Goal: Transaction & Acquisition: Subscribe to service/newsletter

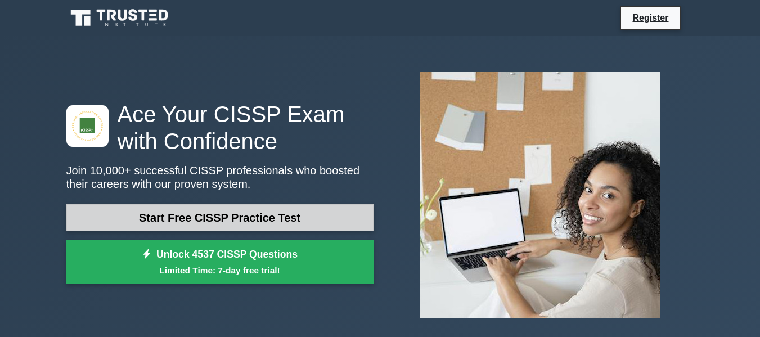
click at [242, 217] on link "Start Free CISSP Practice Test" at bounding box center [219, 217] width 307 height 27
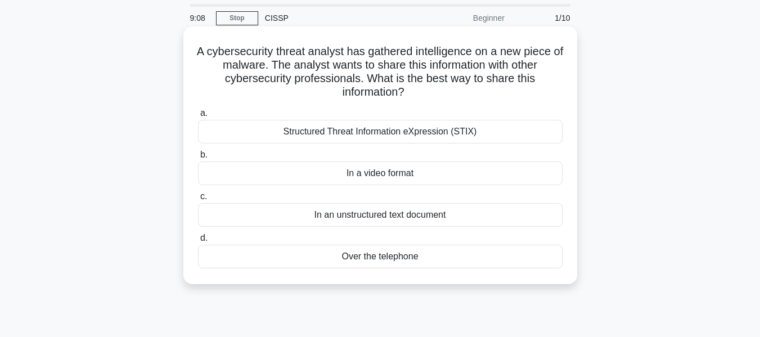
scroll to position [56, 0]
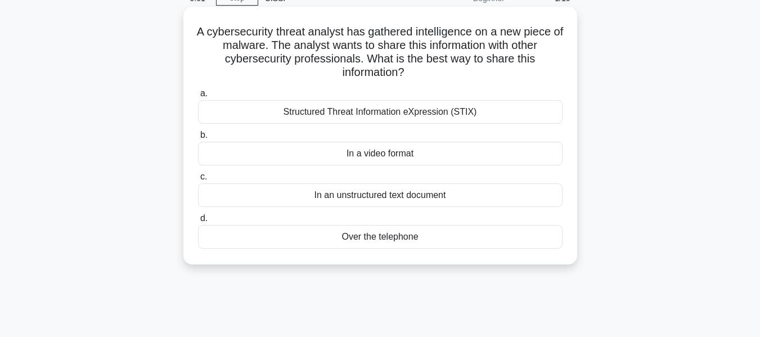
click at [246, 107] on div "Structured Threat Information eXpression (STIX)" at bounding box center [380, 112] width 365 height 24
click at [198, 97] on input "a. Structured Threat Information eXpression (STIX)" at bounding box center [198, 93] width 0 height 7
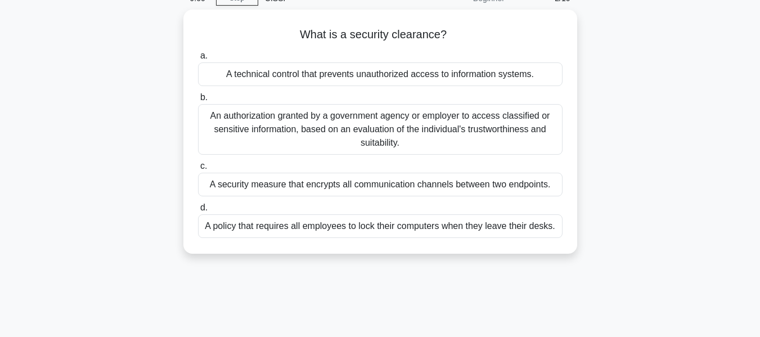
scroll to position [0, 0]
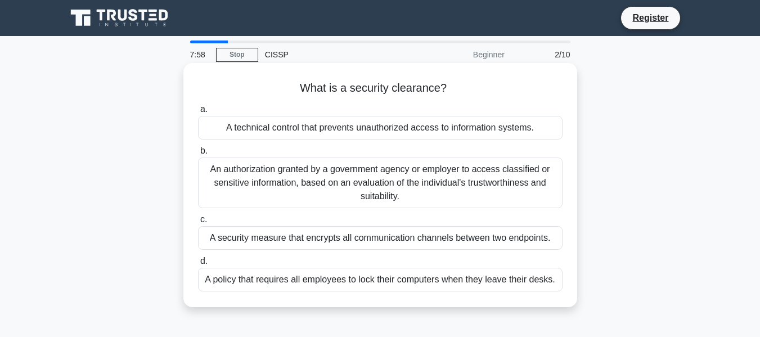
click at [310, 129] on div "A technical control that prevents unauthorized access to information systems." at bounding box center [380, 128] width 365 height 24
click at [198, 113] on input "a. A technical control that prevents unauthorized access to information systems." at bounding box center [198, 109] width 0 height 7
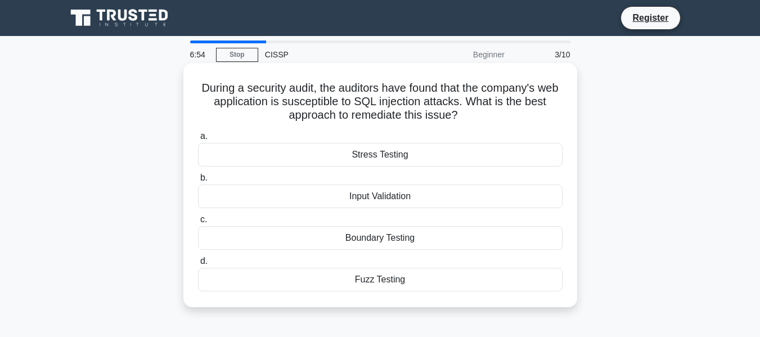
click at [352, 237] on div "Boundary Testing" at bounding box center [380, 238] width 365 height 24
click at [198, 223] on input "c. Boundary Testing" at bounding box center [198, 219] width 0 height 7
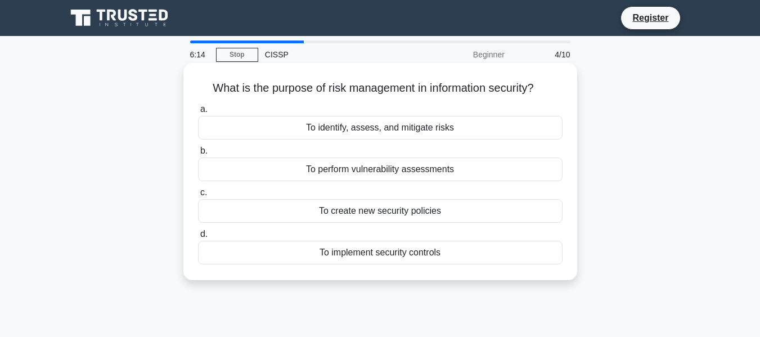
click at [387, 250] on div "To implement security controls" at bounding box center [380, 253] width 365 height 24
click at [198, 238] on input "d. To implement security controls" at bounding box center [198, 234] width 0 height 7
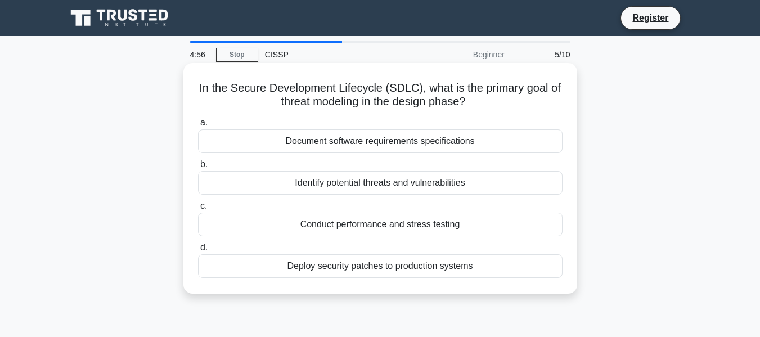
click at [399, 141] on div "Document software requirements specifications" at bounding box center [380, 141] width 365 height 24
click at [198, 127] on input "a. Document software requirements specifications" at bounding box center [198, 122] width 0 height 7
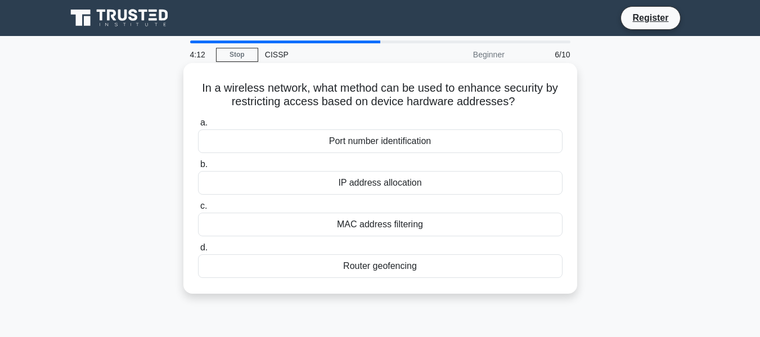
click at [352, 223] on div "MAC address filtering" at bounding box center [380, 225] width 365 height 24
click at [198, 210] on input "c. MAC address filtering" at bounding box center [198, 206] width 0 height 7
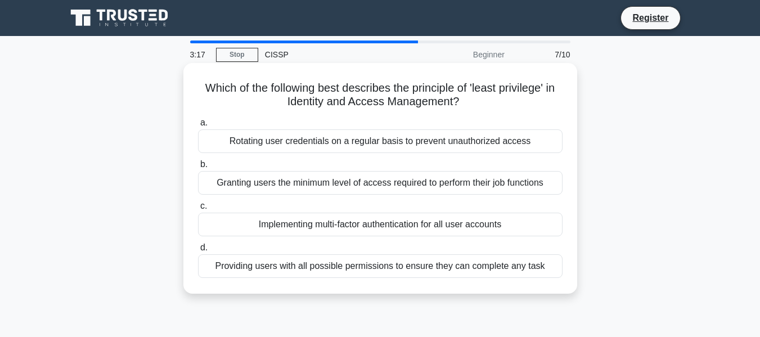
click at [416, 186] on div "Granting users the minimum level of access required to perform their job functi…" at bounding box center [380, 183] width 365 height 24
click at [198, 168] on input "b. Granting users the minimum level of access required to perform their job fun…" at bounding box center [198, 164] width 0 height 7
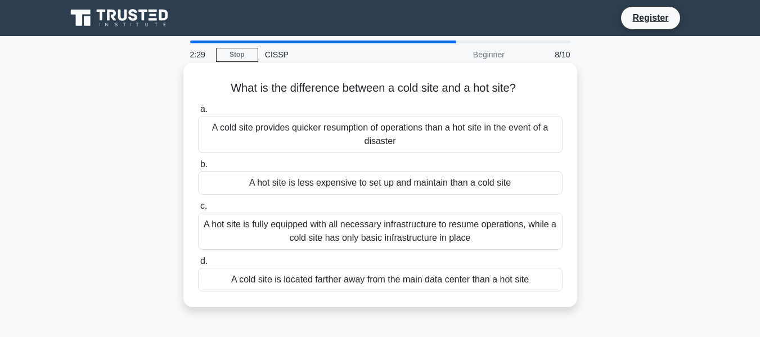
click at [372, 281] on div "A cold site is located farther away from the main data center than a hot site" at bounding box center [380, 280] width 365 height 24
click at [198, 265] on input "d. A cold site is located farther away from the main data center than a hot site" at bounding box center [198, 261] width 0 height 7
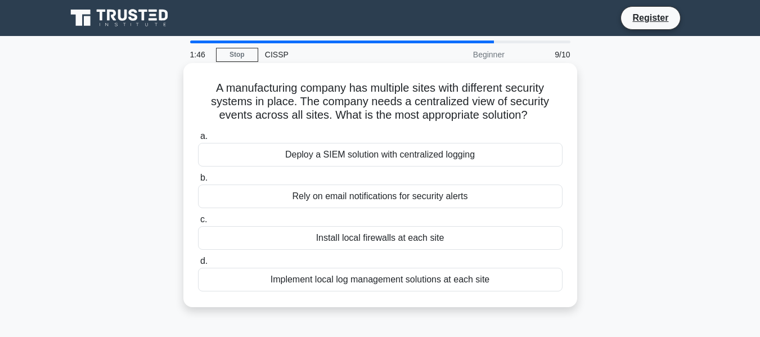
click at [432, 155] on div "Deploy a SIEM solution with centralized logging" at bounding box center [380, 155] width 365 height 24
click at [198, 140] on input "a. Deploy a SIEM solution with centralized logging" at bounding box center [198, 136] width 0 height 7
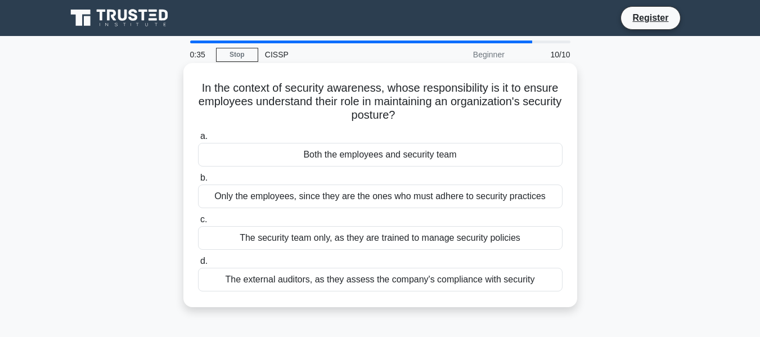
click at [431, 153] on div "Both the employees and security team" at bounding box center [380, 155] width 365 height 24
click at [198, 140] on input "a. Both the employees and security team" at bounding box center [198, 136] width 0 height 7
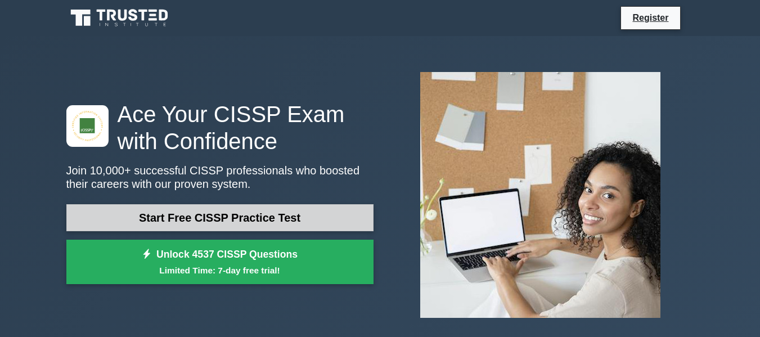
click at [214, 217] on link "Start Free CISSP Practice Test" at bounding box center [219, 217] width 307 height 27
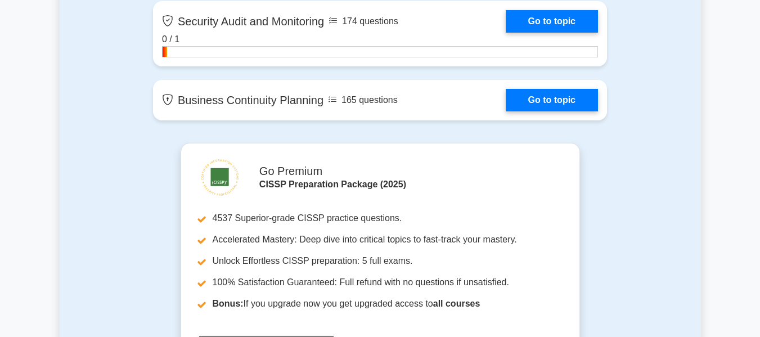
scroll to position [2363, 0]
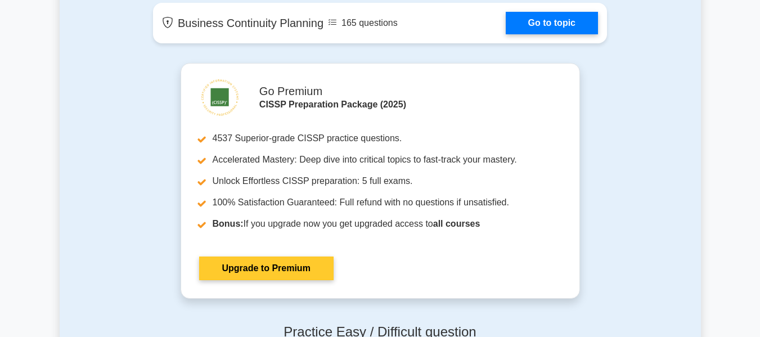
click at [304, 280] on link "Upgrade to Premium" at bounding box center [266, 269] width 134 height 24
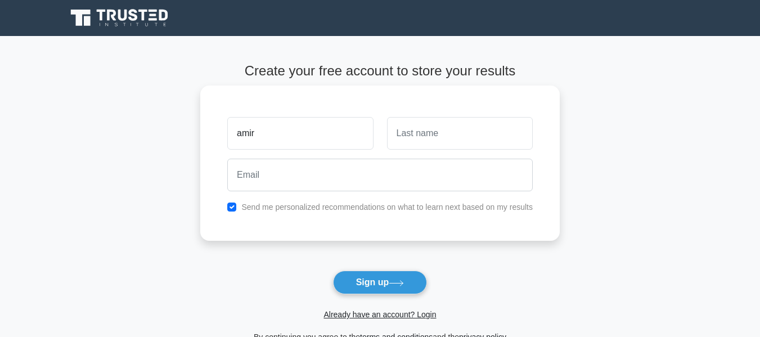
type input "amir"
type input "aboulila"
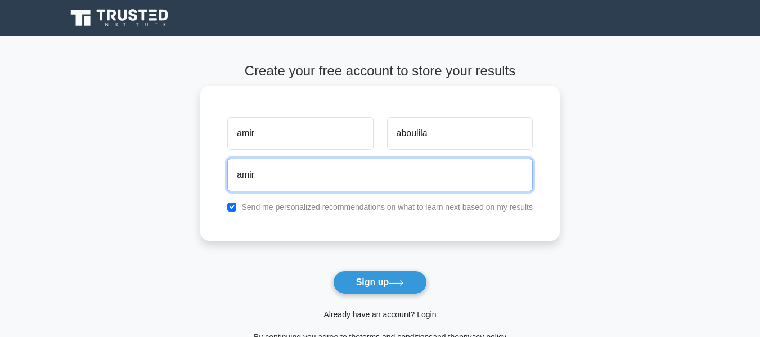
type input "amirabulila@gmail.com"
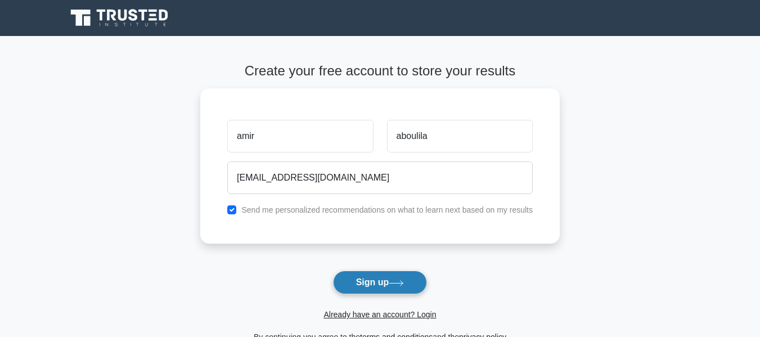
click at [380, 284] on button "Sign up" at bounding box center [380, 283] width 95 height 24
